Goal: Task Accomplishment & Management: Use online tool/utility

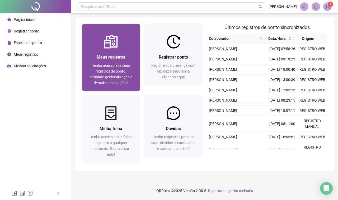
click at [105, 55] on span "Meus registros" at bounding box center [111, 57] width 29 height 5
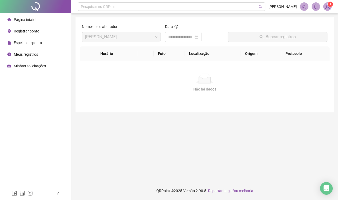
click at [34, 30] on span "Registrar ponto" at bounding box center [27, 31] width 26 height 4
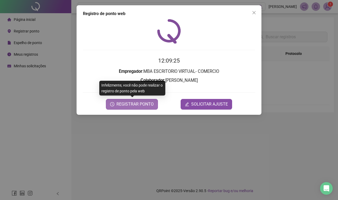
click at [138, 105] on span "REGISTRAR PONTO" at bounding box center [135, 104] width 37 height 6
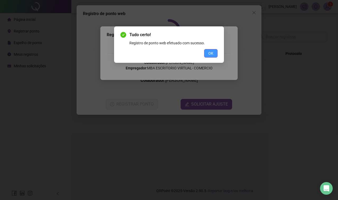
click at [213, 51] on span "OK" at bounding box center [211, 54] width 5 height 6
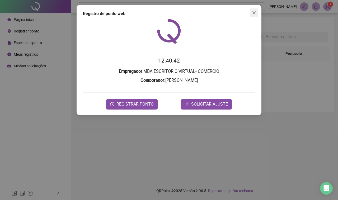
click at [253, 11] on icon "close" at bounding box center [254, 13] width 4 height 4
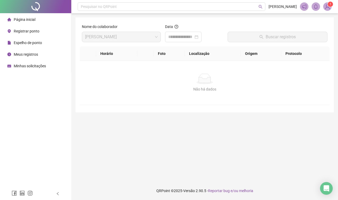
click at [38, 30] on span "Registrar ponto" at bounding box center [27, 31] width 26 height 4
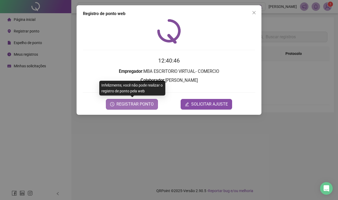
click at [143, 105] on span "REGISTRAR PONTO" at bounding box center [135, 104] width 37 height 6
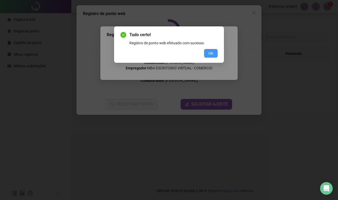
click at [208, 52] on button "OK" at bounding box center [210, 53] width 13 height 8
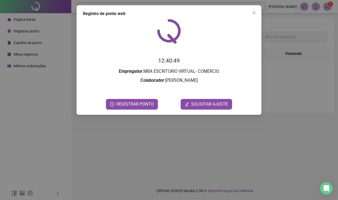
click at [254, 11] on icon "close" at bounding box center [254, 13] width 4 height 4
